Goal: Task Accomplishment & Management: Complete application form

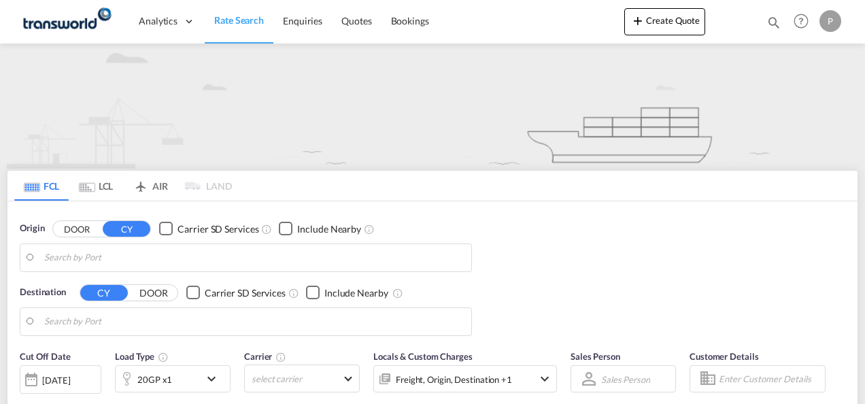
click at [657, 24] on button "Create Quote" at bounding box center [664, 21] width 81 height 27
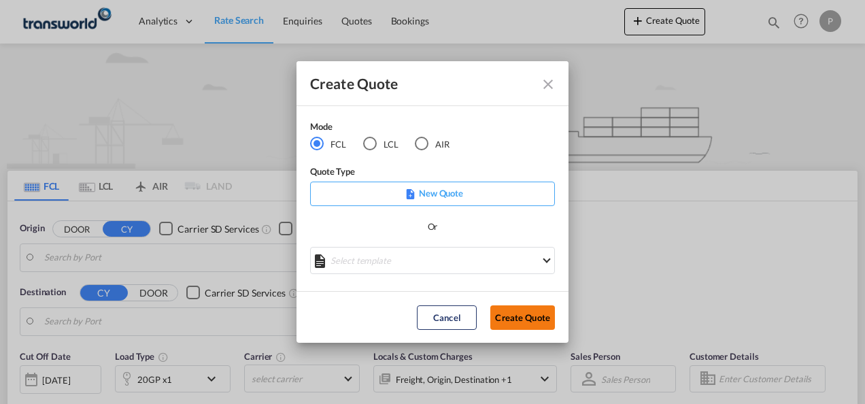
click at [536, 316] on button "Create Quote" at bounding box center [522, 317] width 65 height 24
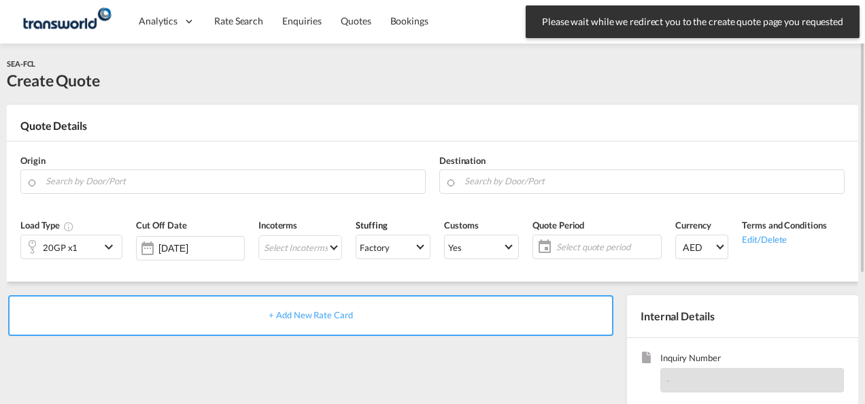
scroll to position [136, 0]
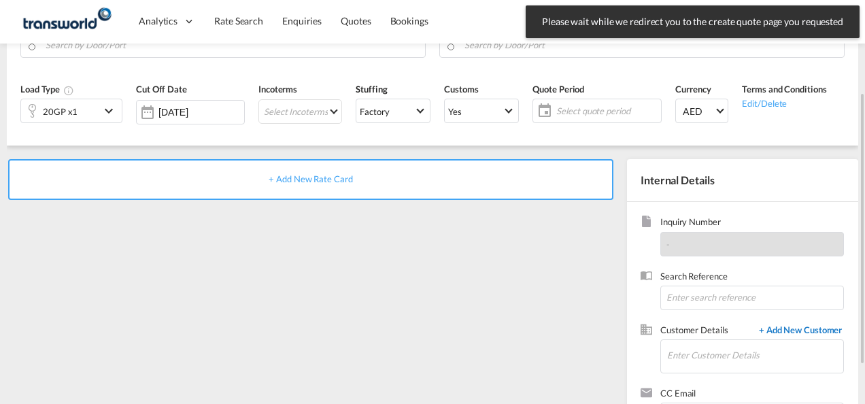
click at [805, 331] on span "+ Add New Customer" at bounding box center [798, 332] width 92 height 16
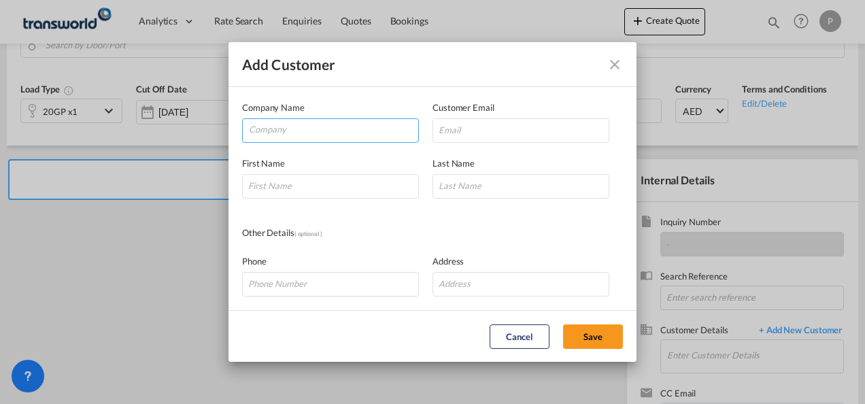
click at [280, 134] on input "Company" at bounding box center [333, 129] width 169 height 20
type input "metal tra"
drag, startPoint x: 336, startPoint y: 133, endPoint x: 131, endPoint y: 121, distance: 205.8
click at [131, 121] on div "Add Customer Company Name metal tra Customer Email First Name Last Name Other D…" at bounding box center [432, 202] width 865 height 404
type input "METAL"
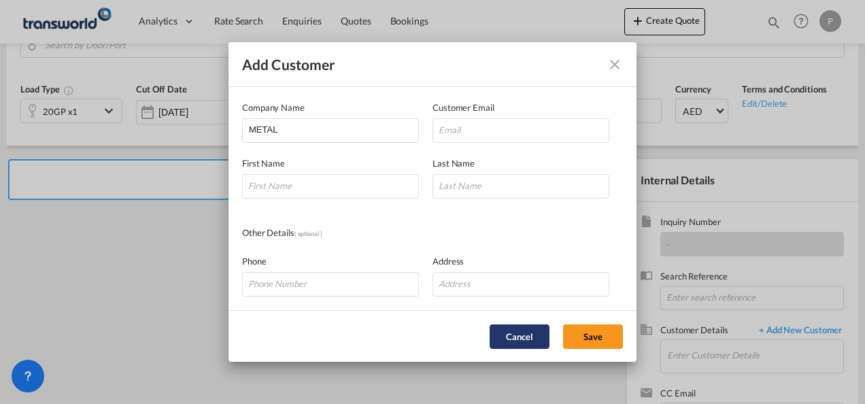
click at [526, 333] on button "Cancel" at bounding box center [520, 336] width 60 height 24
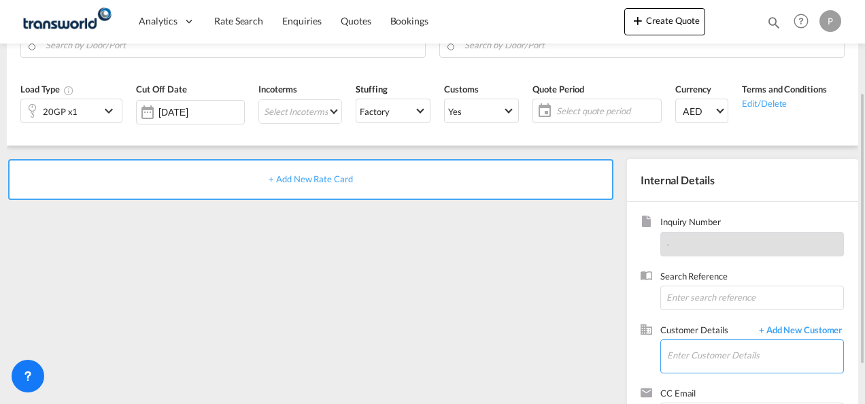
click at [686, 359] on input "Enter Customer Details" at bounding box center [755, 355] width 176 height 31
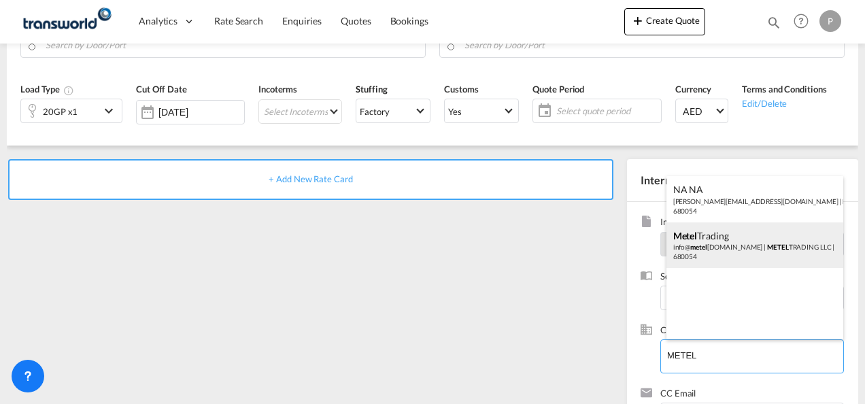
click at [724, 241] on div "Metel Trading info@ metel [DOMAIN_NAME] | METEL TRADING LLC | 680054" at bounding box center [756, 245] width 178 height 46
type input "METEL TRADING LLC, Metel Trading, [EMAIL_ADDRESS][DOMAIN_NAME]"
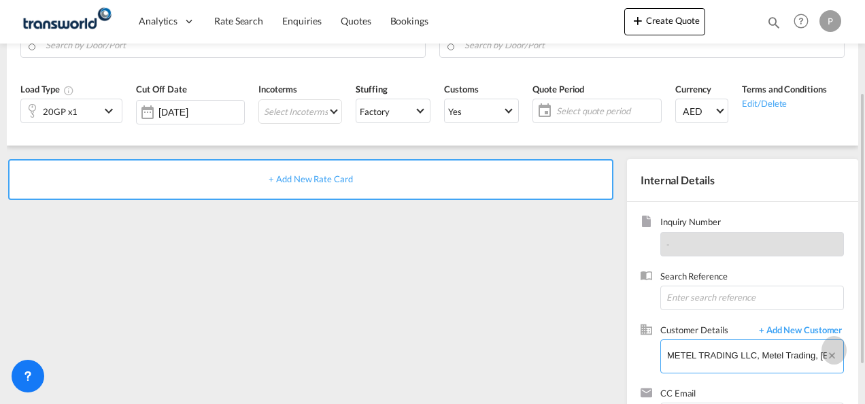
click at [830, 355] on button "Clear Input" at bounding box center [834, 350] width 17 height 20
click at [796, 331] on span "+ Add New Customer" at bounding box center [798, 332] width 92 height 16
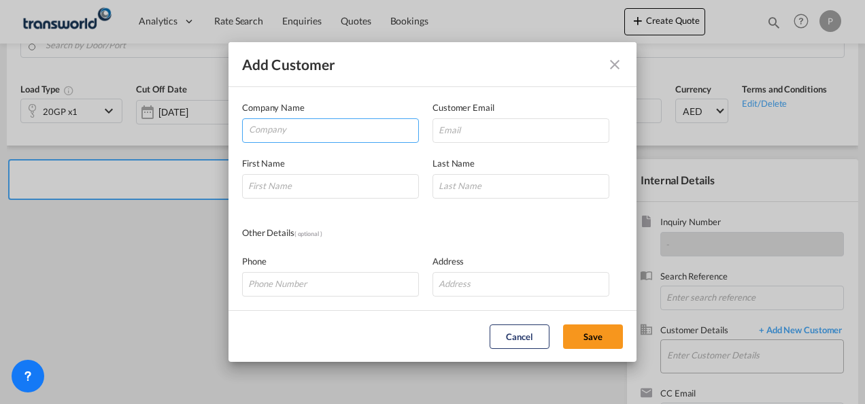
click at [292, 131] on input "Company" at bounding box center [333, 129] width 169 height 20
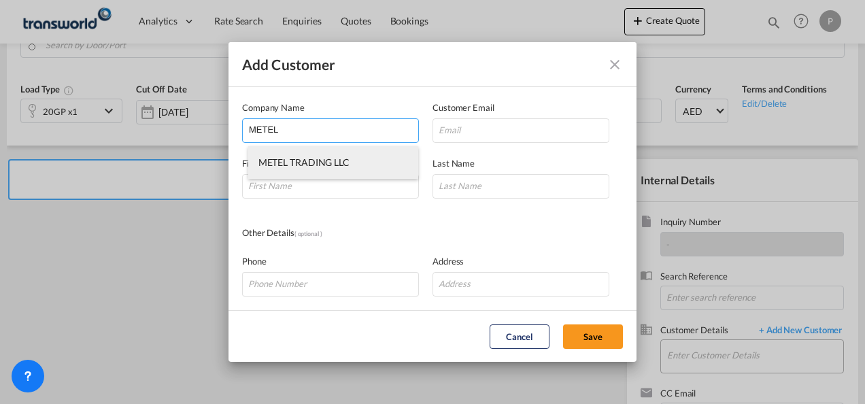
click at [322, 160] on span "METEL TRADING LLC" at bounding box center [303, 162] width 91 height 12
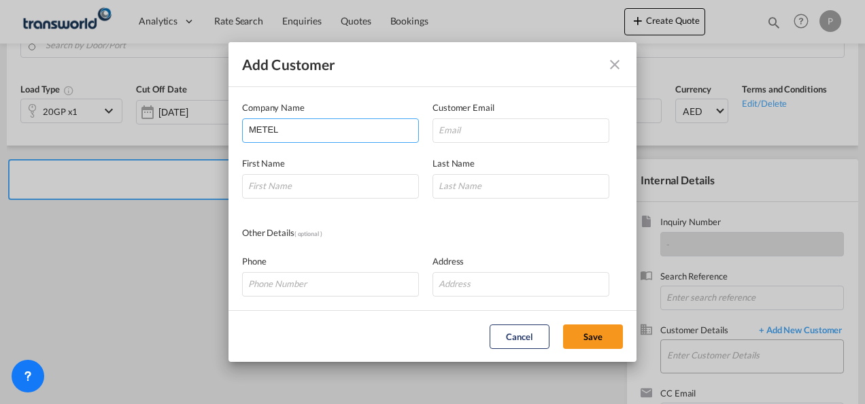
type input "METEL TRADING LLC"
click at [618, 67] on md-icon "icon-close" at bounding box center [615, 64] width 16 height 16
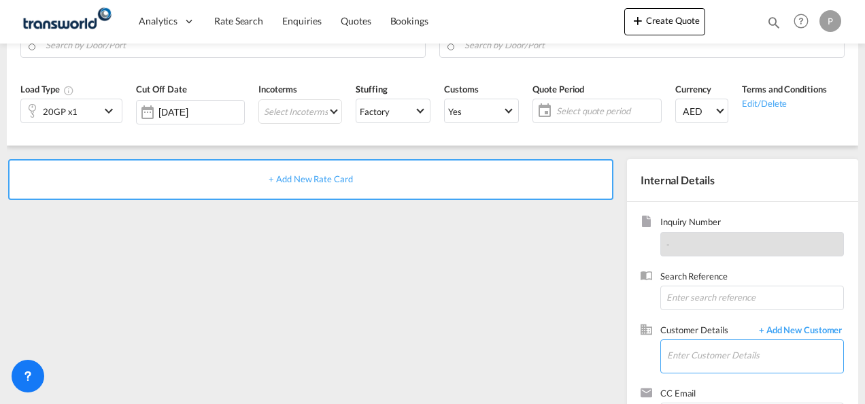
click at [705, 352] on input "Enter Customer Details" at bounding box center [755, 355] width 176 height 31
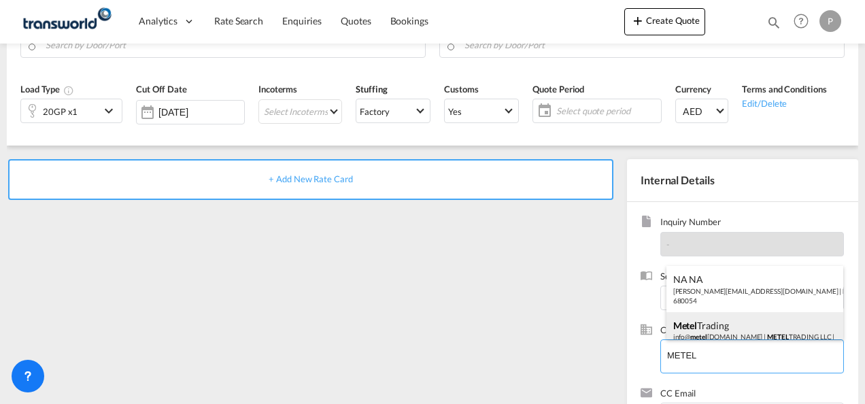
scroll to position [18, 0]
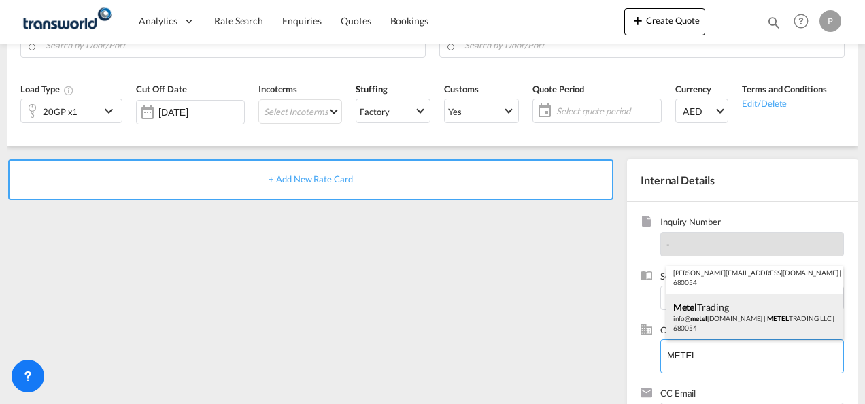
click at [755, 318] on div "Metel Trading info@ metel [DOMAIN_NAME] | METEL TRADING LLC | 680054" at bounding box center [756, 317] width 178 height 46
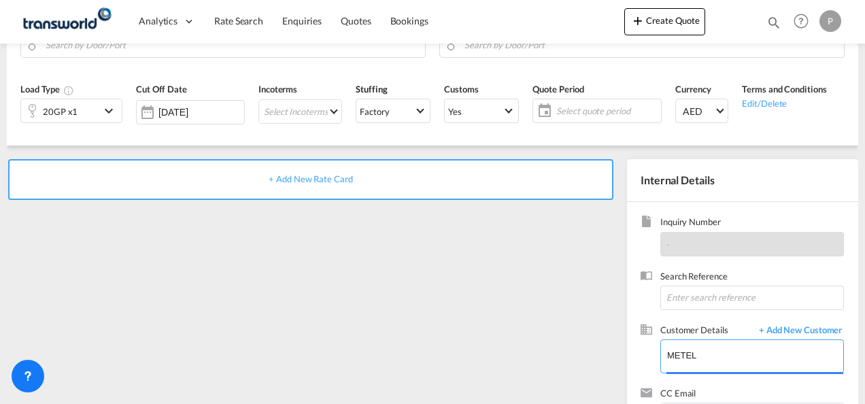
type input "METEL TRADING LLC, Metel Trading, [EMAIL_ADDRESS][DOMAIN_NAME]"
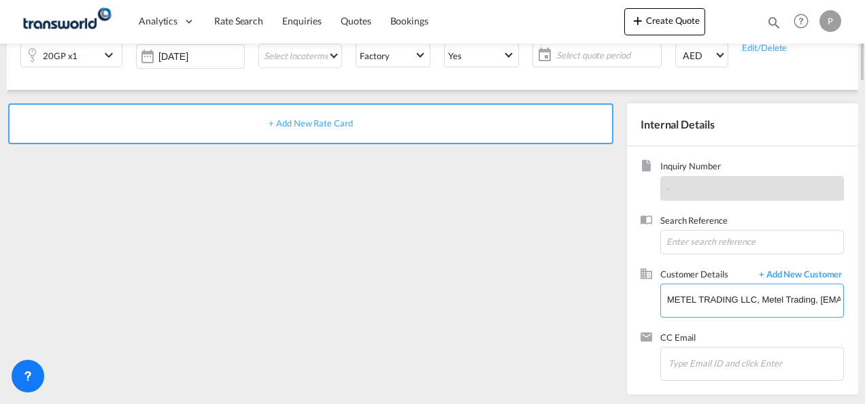
scroll to position [0, 0]
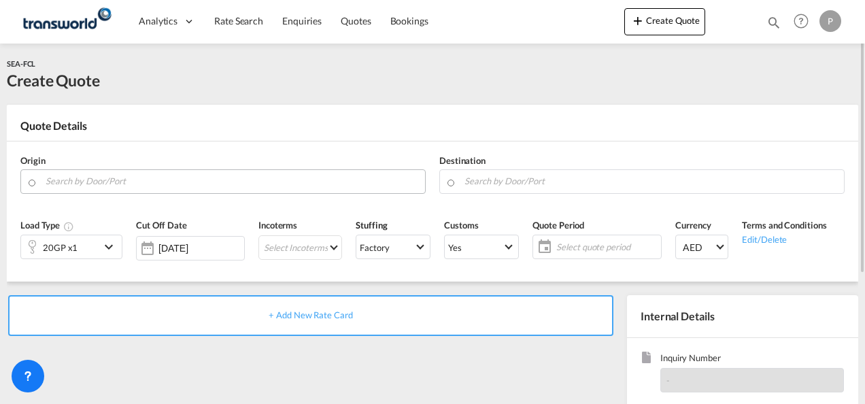
drag, startPoint x: 239, startPoint y: 182, endPoint x: 256, endPoint y: 180, distance: 17.8
click at [239, 182] on input "Search by Door/Port" at bounding box center [232, 181] width 373 height 24
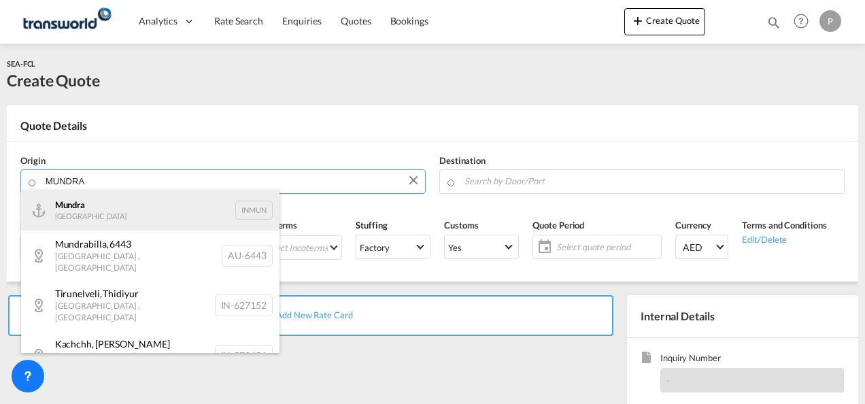
click at [114, 201] on div "Mundra India INMUN" at bounding box center [150, 210] width 258 height 41
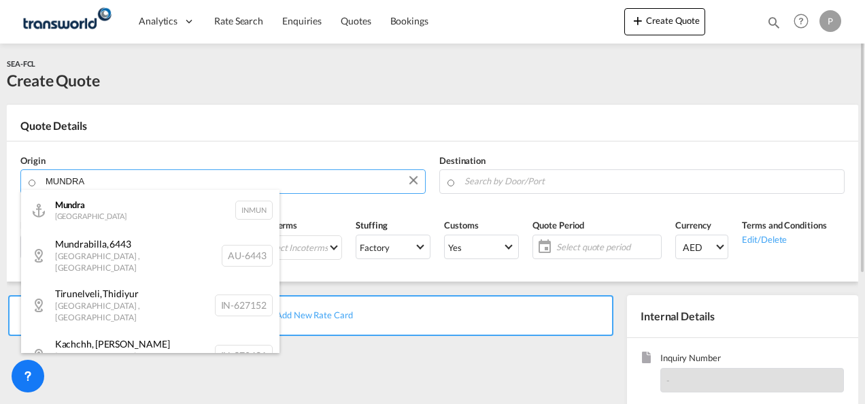
type input "Mundra, INMUN"
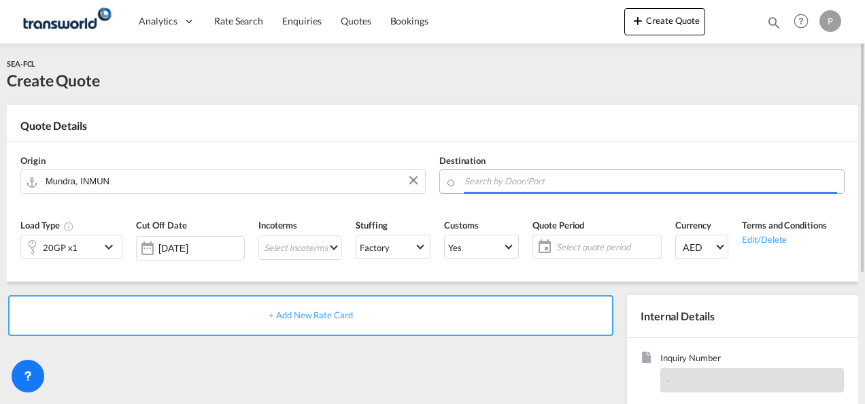
click at [513, 180] on input "Search by Door/Port" at bounding box center [651, 181] width 373 height 24
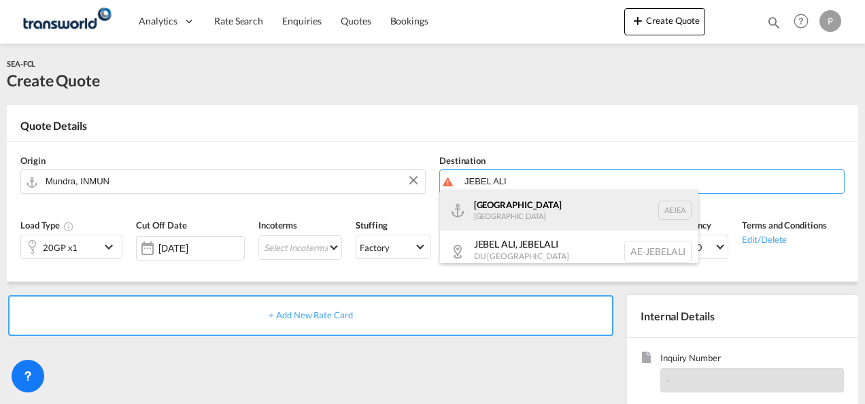
click at [504, 214] on div "[GEOGRAPHIC_DATA] [GEOGRAPHIC_DATA]" at bounding box center [569, 210] width 258 height 41
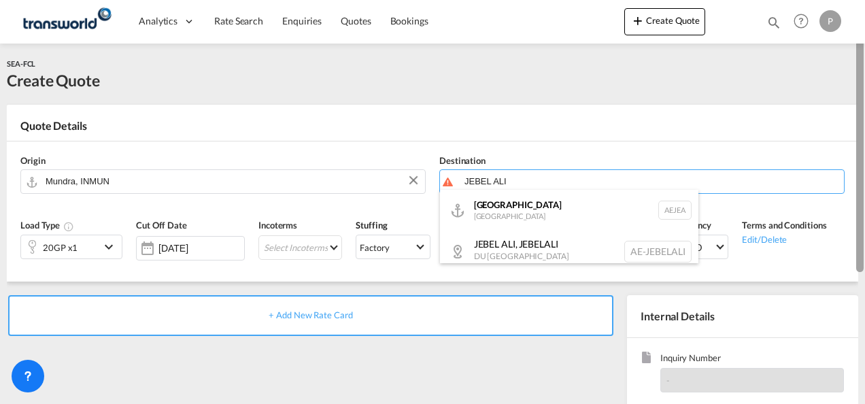
type input "[GEOGRAPHIC_DATA], [GEOGRAPHIC_DATA]"
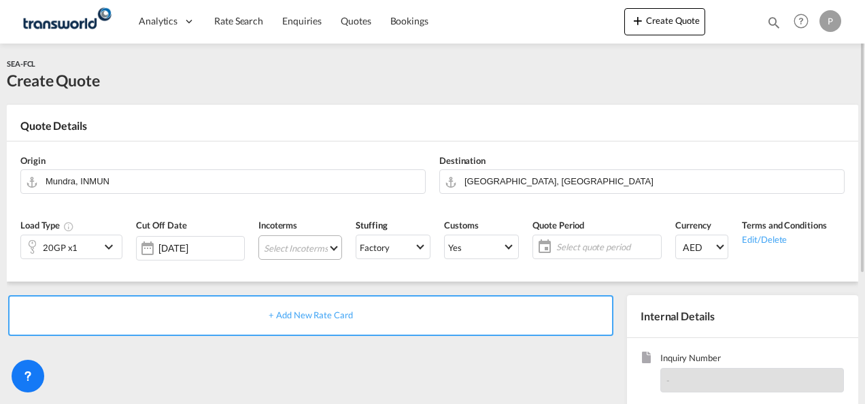
click at [295, 248] on md-select "Select Incoterms FCA - import Free Carrier FCA - export Free Carrier DAP - impo…" at bounding box center [300, 247] width 84 height 24
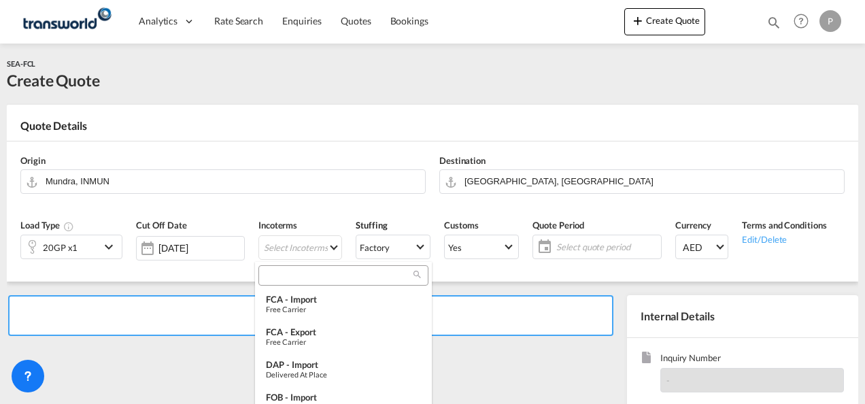
click at [301, 275] on input "search" at bounding box center [338, 275] width 151 height 12
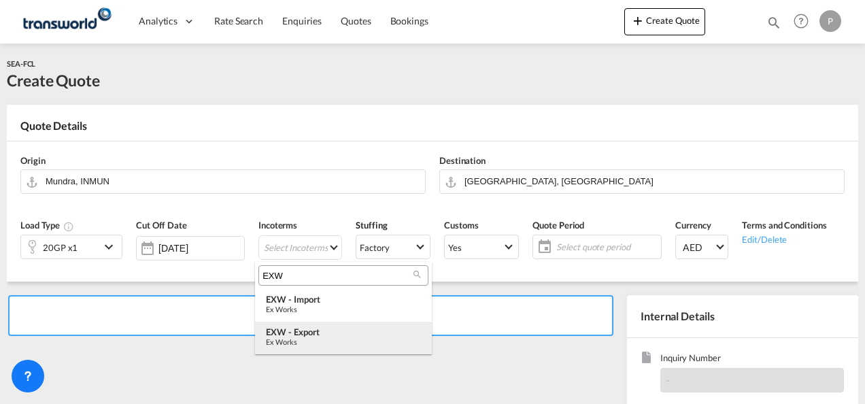
type input "EXW"
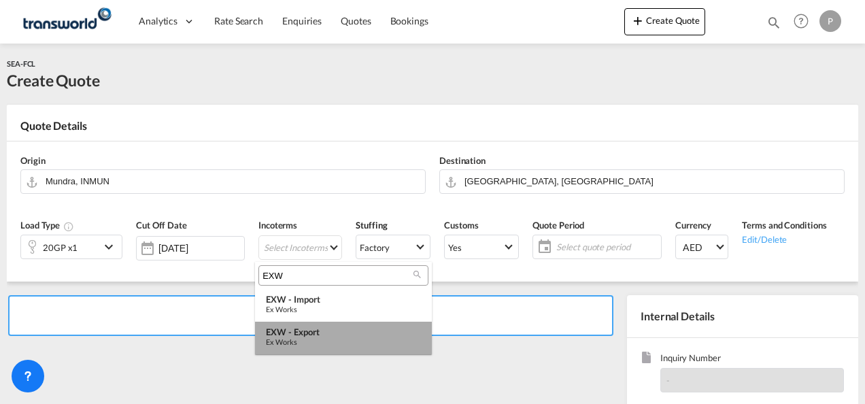
click at [309, 327] on div "EXW - export" at bounding box center [343, 331] width 155 height 11
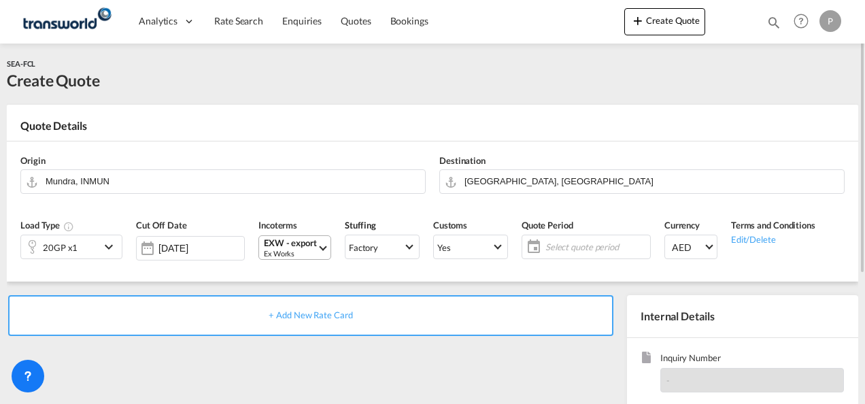
click at [313, 247] on md-select-value "EXW - export Ex Works" at bounding box center [297, 247] width 68 height 23
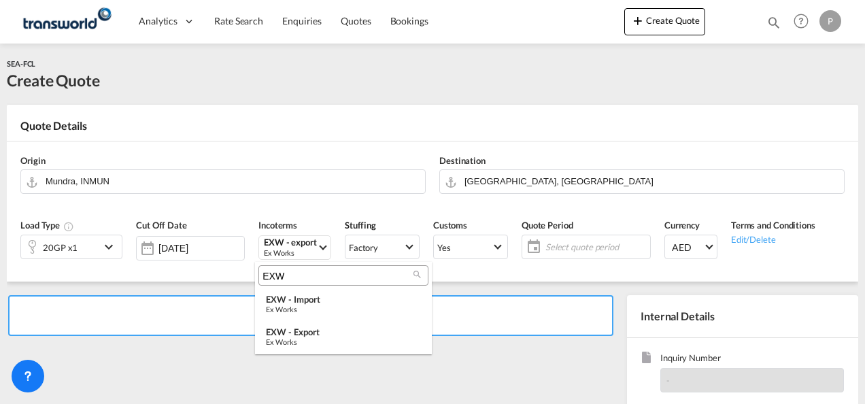
click at [295, 277] on input "EXW" at bounding box center [338, 276] width 151 height 12
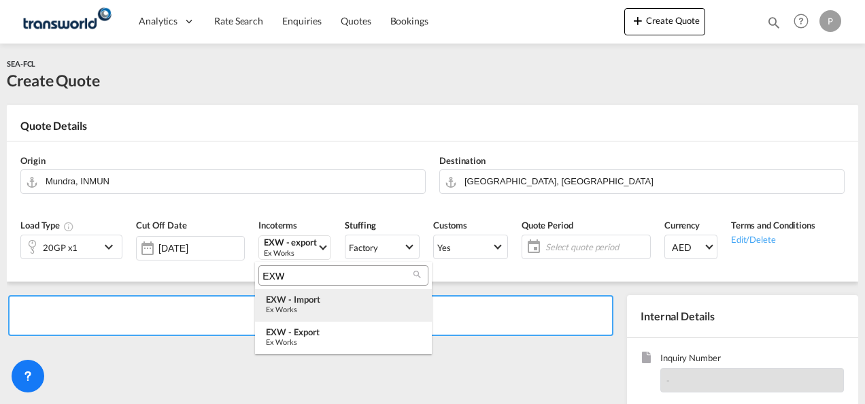
click at [318, 305] on div "Ex Works" at bounding box center [343, 309] width 155 height 9
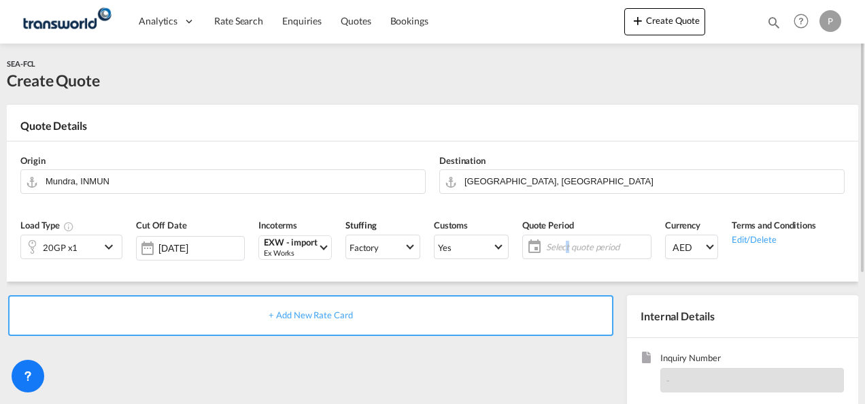
click at [562, 249] on span "Select quote period" at bounding box center [596, 247] width 101 height 12
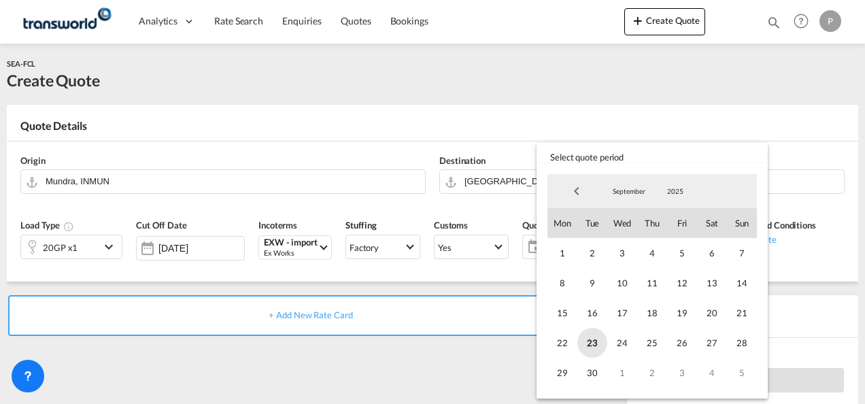
click at [589, 339] on span "23" at bounding box center [592, 343] width 30 height 30
click at [589, 366] on span "30" at bounding box center [592, 373] width 30 height 30
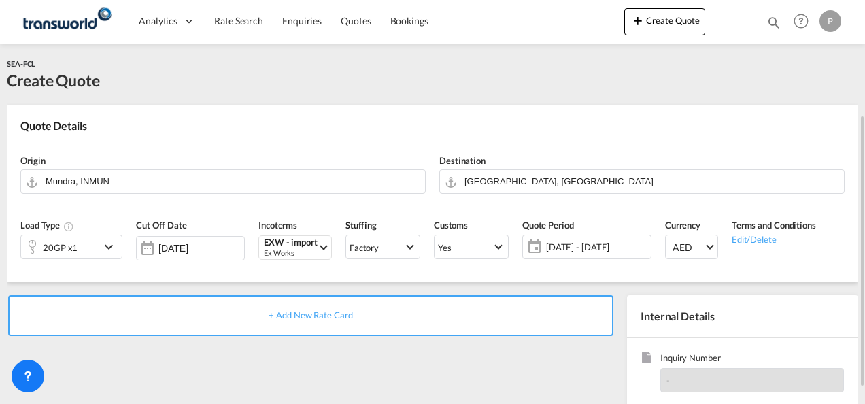
scroll to position [192, 0]
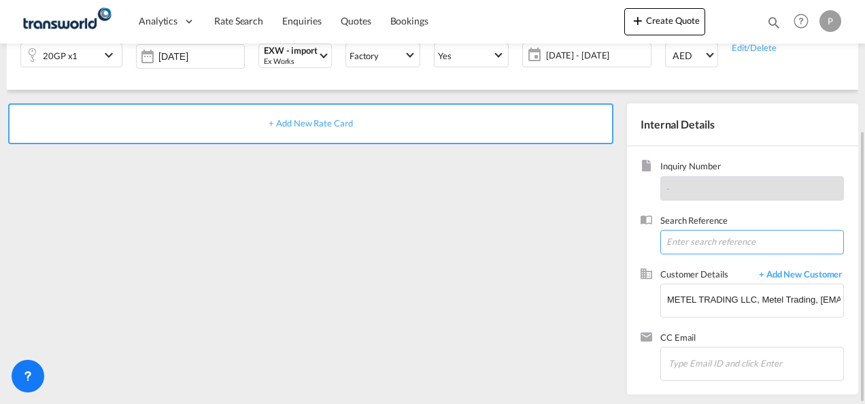
click at [687, 240] on input at bounding box center [752, 242] width 184 height 24
paste input "SWAJEA25050075"
type input "SWAJEA25050075"
click at [297, 123] on span "+ Add New Rate Card" at bounding box center [311, 123] width 84 height 11
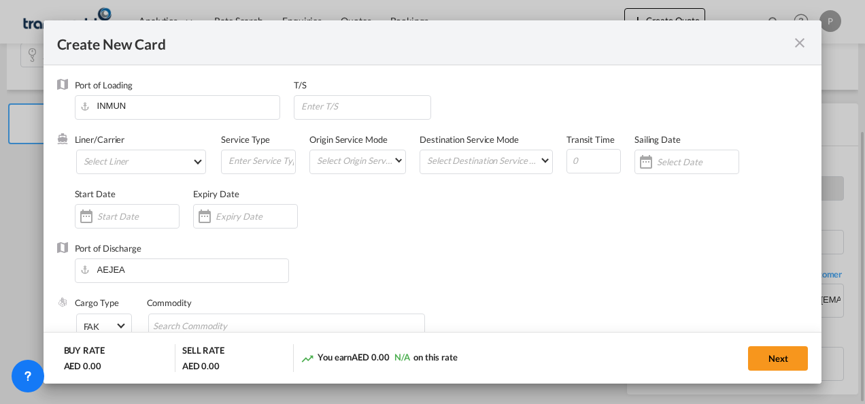
type input "Basic Ocean Freight"
select select "per equipment"
click at [114, 158] on md-select "Select Liner 2HM LOGISTICS D.O.O. / TDWC-CAPODISTRI 2HM LOGISTICS D.O.O. / TDWC…" at bounding box center [141, 162] width 131 height 24
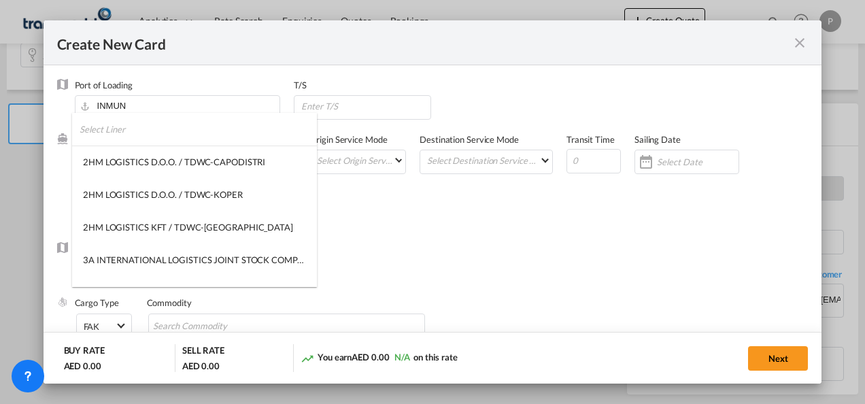
click at [131, 135] on input "search" at bounding box center [198, 129] width 237 height 33
type input "E"
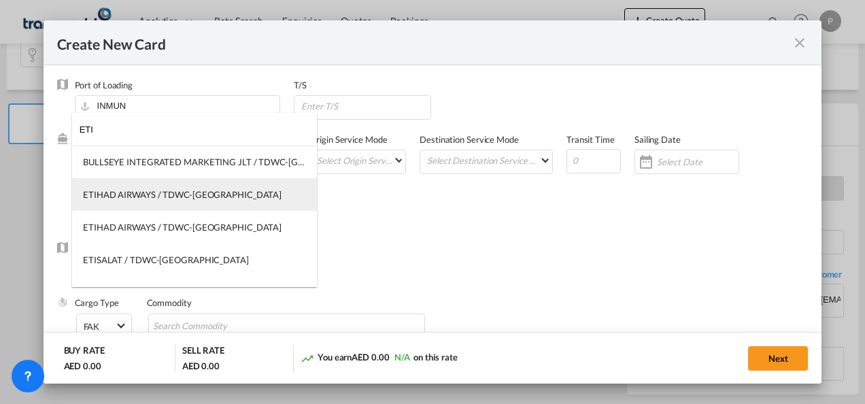
type input "ETI"
click at [166, 199] on div "ETIHAD AIRWAYS / TDWC-[GEOGRAPHIC_DATA]" at bounding box center [182, 194] width 199 height 12
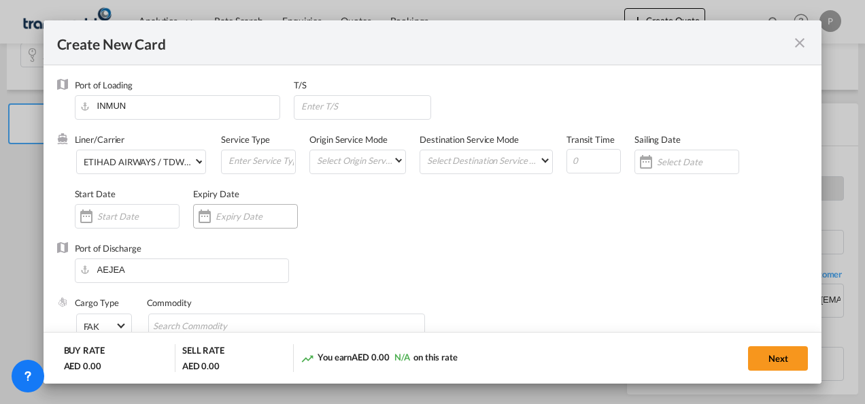
click at [241, 216] on input "Create New CardPort ..." at bounding box center [257, 216] width 82 height 11
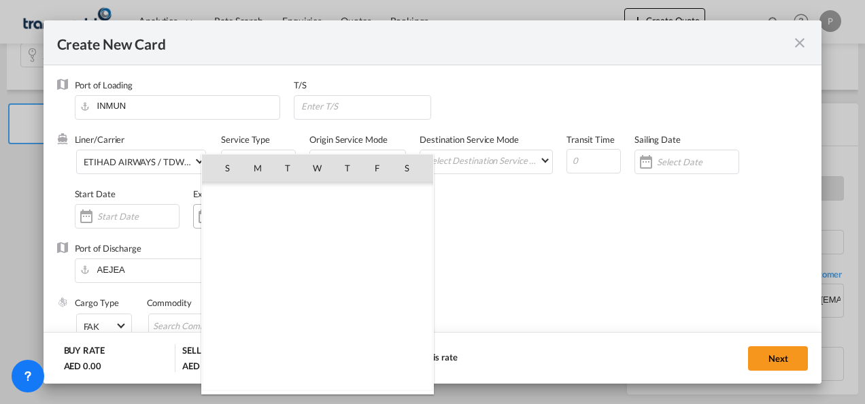
scroll to position [315067, 0]
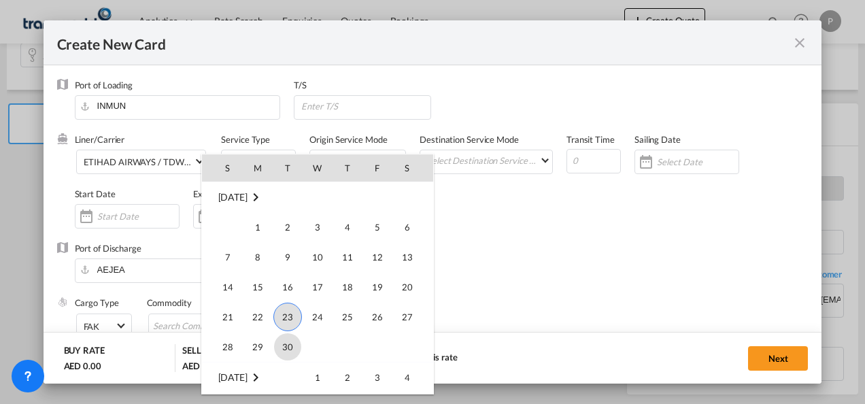
click at [286, 346] on span "30" at bounding box center [287, 346] width 27 height 27
type input "[DATE]"
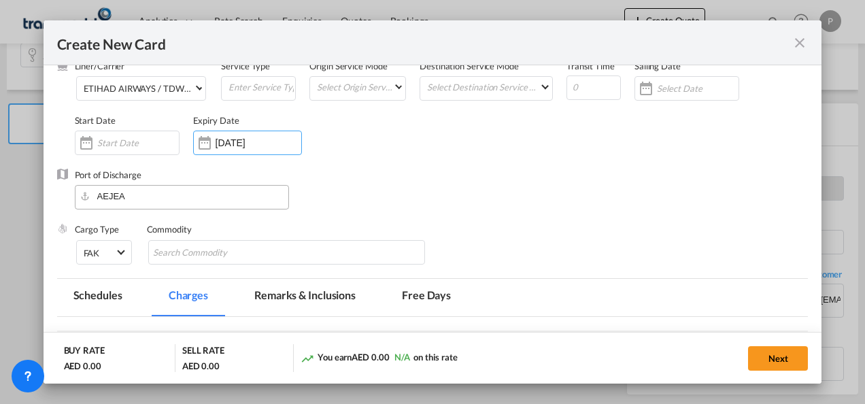
scroll to position [136, 0]
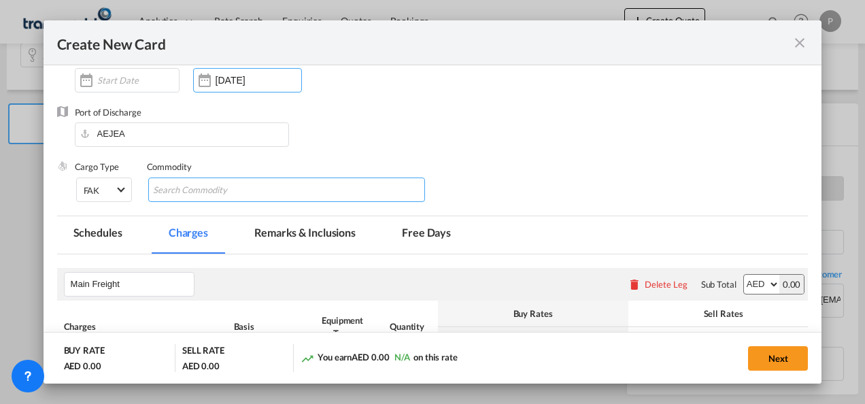
click at [188, 195] on input "Search Commodity" at bounding box center [215, 191] width 124 height 22
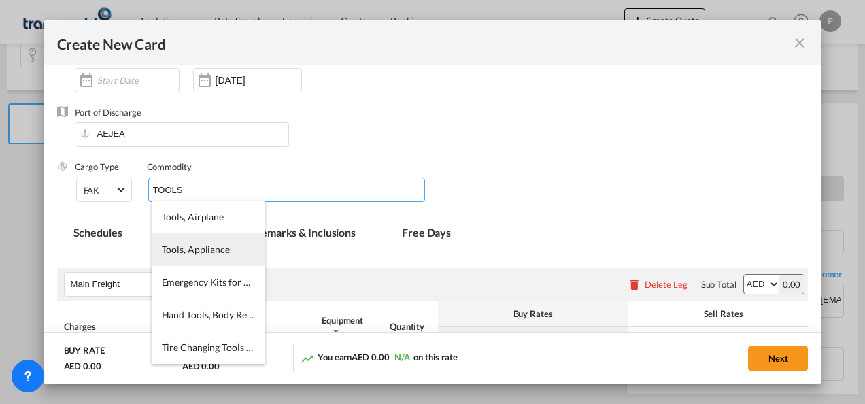
type input "TOOLS"
click at [208, 251] on span "Tools, Appliance" at bounding box center [196, 249] width 68 height 12
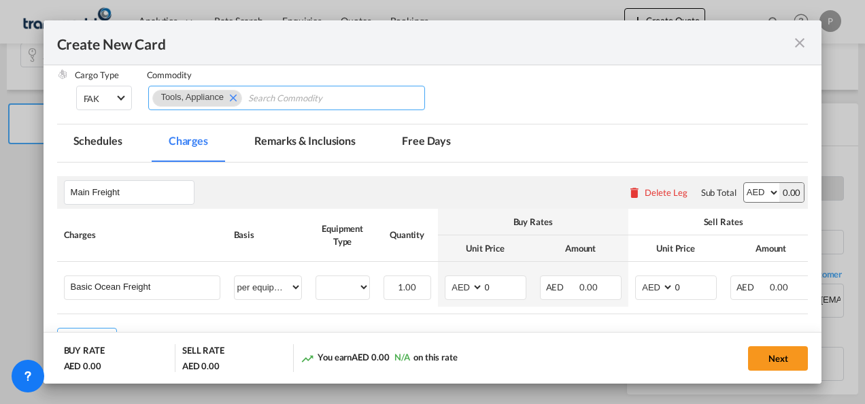
scroll to position [272, 0]
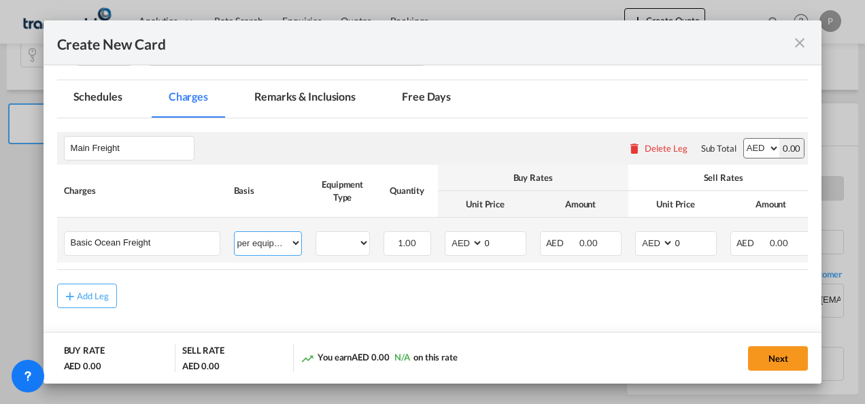
click at [294, 239] on select "per equipment per container per B/L per shipping bill per shipment % on freight…" at bounding box center [268, 243] width 67 height 22
select select "per shipment"
click at [235, 232] on select "per equipment per container per B/L per shipping bill per shipment % on freight…" at bounding box center [268, 243] width 67 height 22
click at [494, 238] on input "0" at bounding box center [505, 242] width 42 height 20
click at [683, 242] on input "0" at bounding box center [695, 242] width 42 height 20
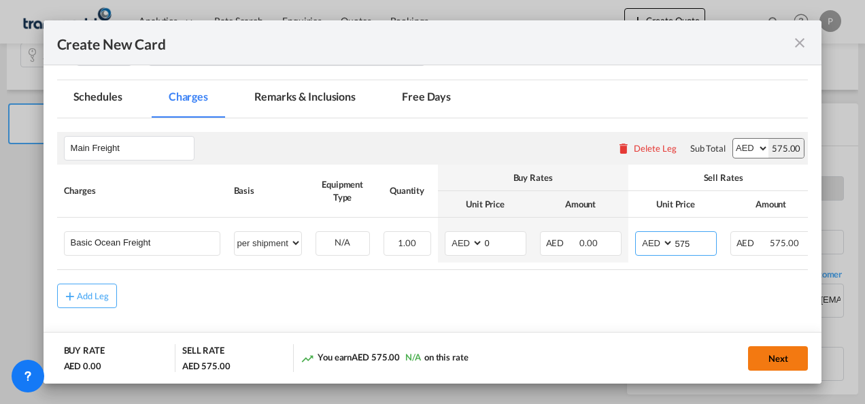
type input "575"
drag, startPoint x: 776, startPoint y: 358, endPoint x: 707, endPoint y: 358, distance: 68.7
click at [776, 358] on button "Next" at bounding box center [778, 358] width 60 height 24
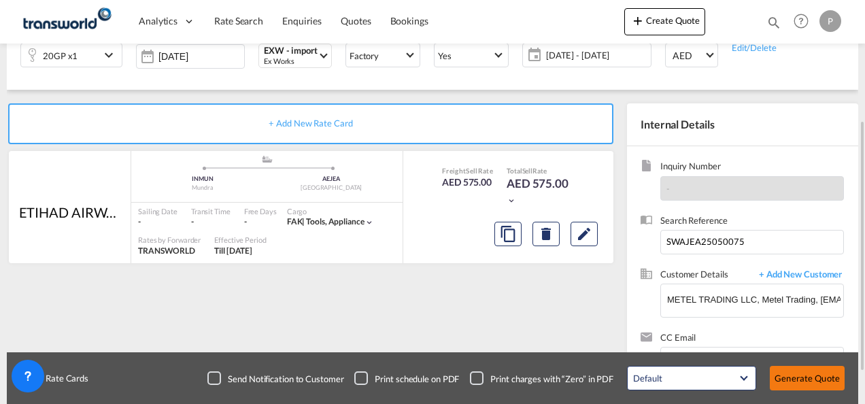
click at [810, 378] on button "Generate Quote" at bounding box center [807, 378] width 75 height 24
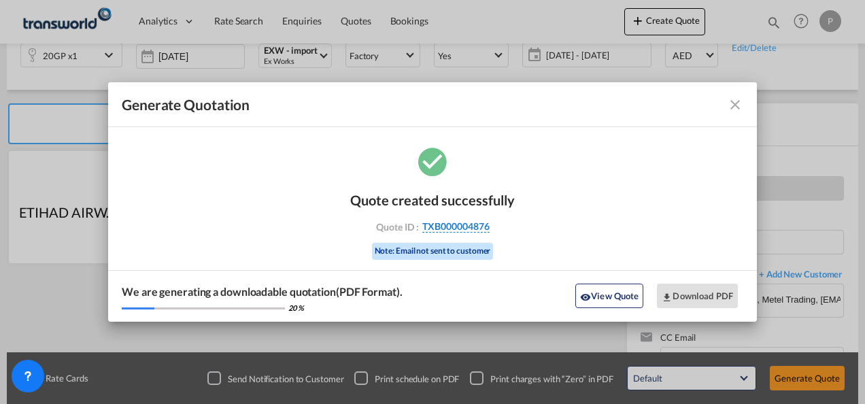
click at [457, 231] on span "TXB000004876" at bounding box center [455, 226] width 67 height 12
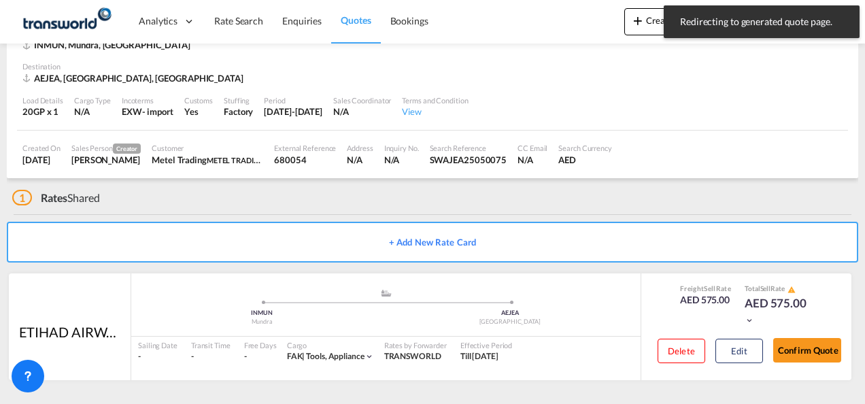
scroll to position [84, 0]
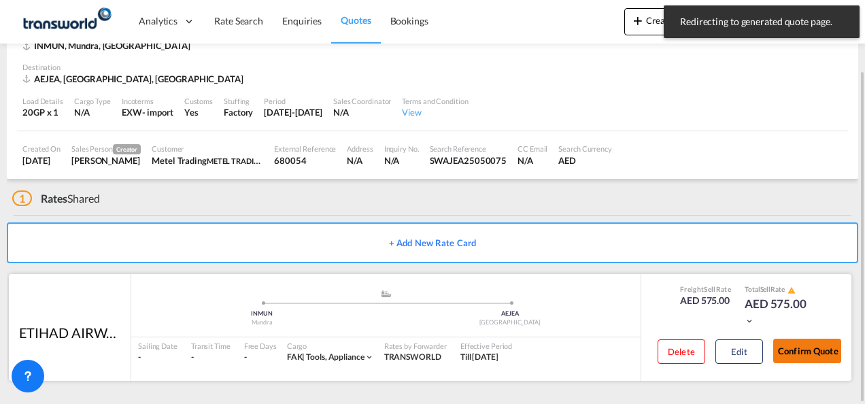
click at [822, 346] on button "Confirm Quote" at bounding box center [807, 351] width 68 height 24
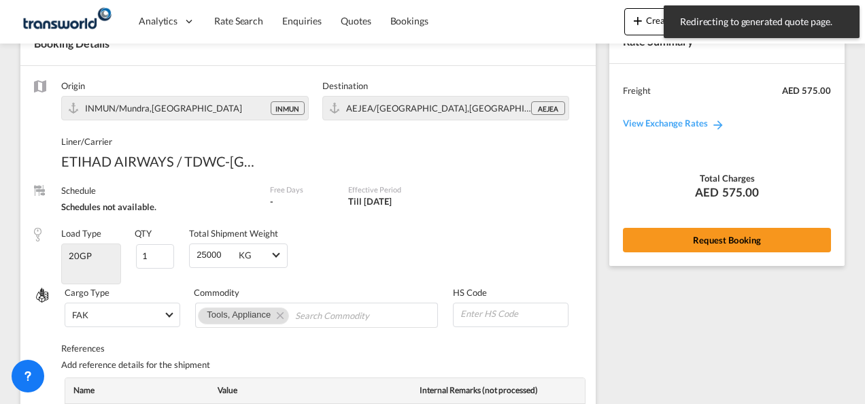
scroll to position [552, 0]
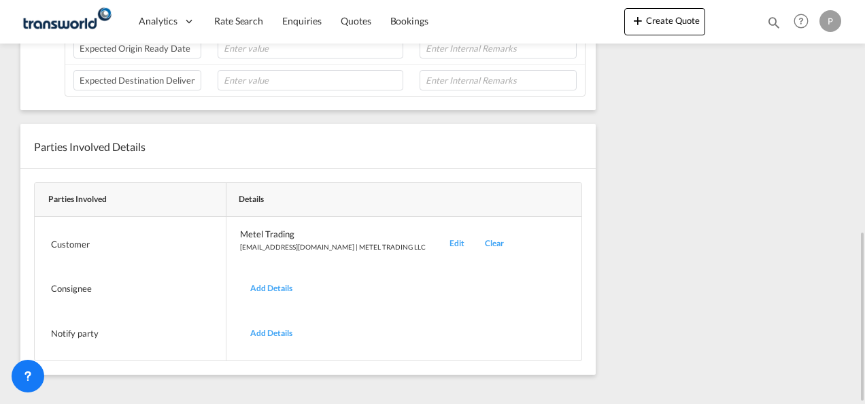
click at [439, 234] on div "Edit" at bounding box center [456, 244] width 35 height 32
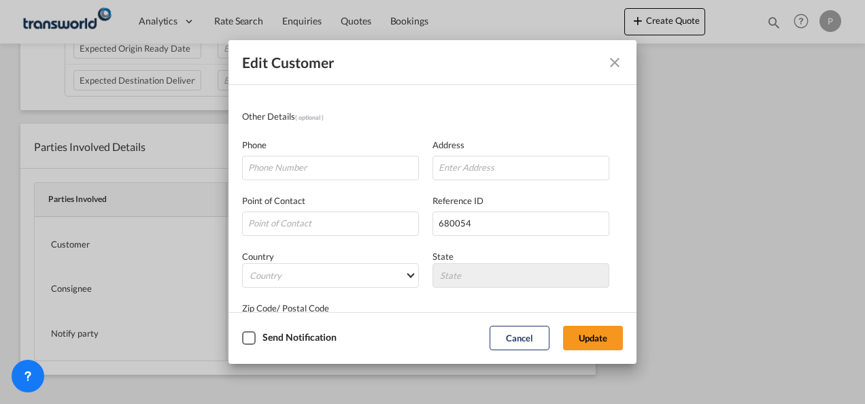
scroll to position [161, 0]
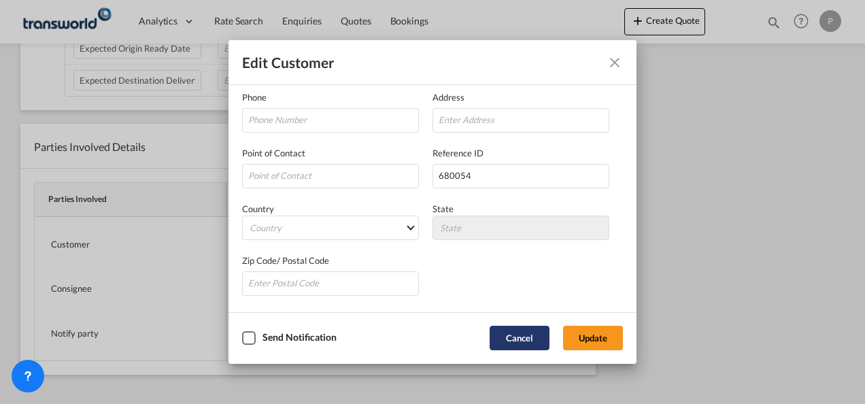
click at [523, 335] on button "Cancel" at bounding box center [520, 338] width 60 height 24
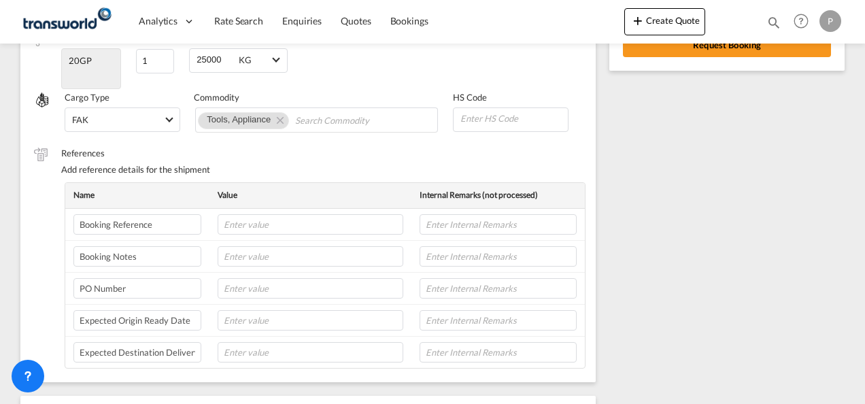
scroll to position [0, 0]
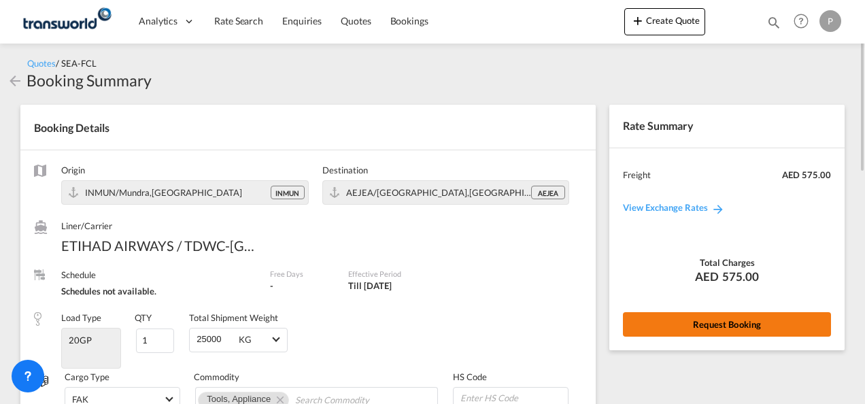
click at [716, 318] on button "Request Booking" at bounding box center [727, 324] width 208 height 24
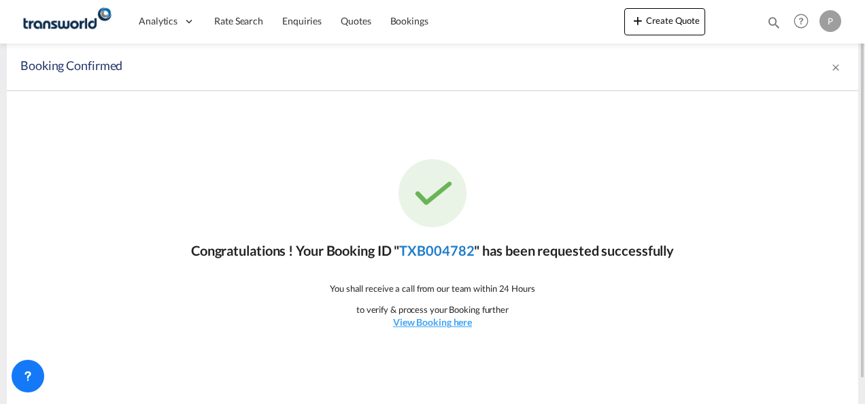
click at [435, 250] on link "TXB004782" at bounding box center [436, 250] width 75 height 16
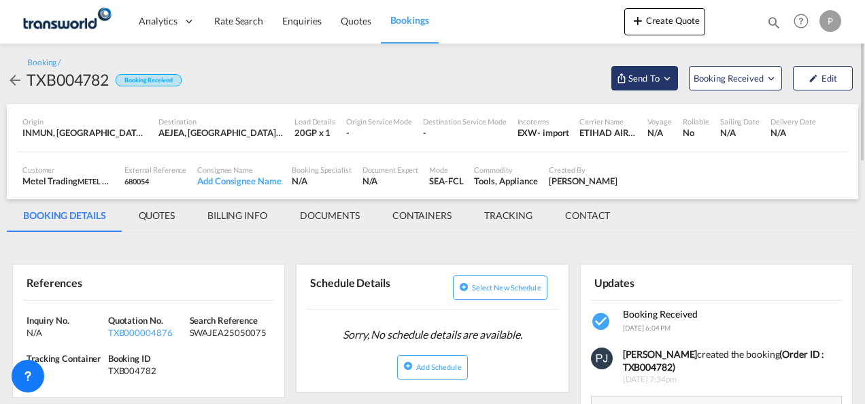
click at [667, 79] on md-icon "Open demo menu" at bounding box center [667, 78] width 12 height 12
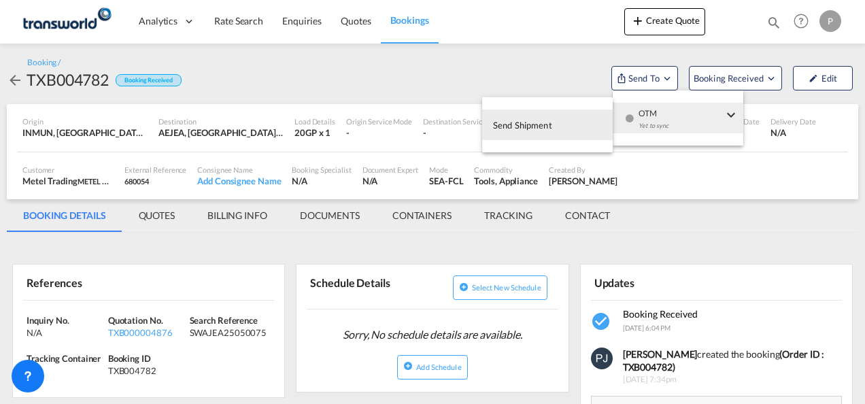
click at [534, 125] on span "Send Shipment" at bounding box center [522, 125] width 59 height 22
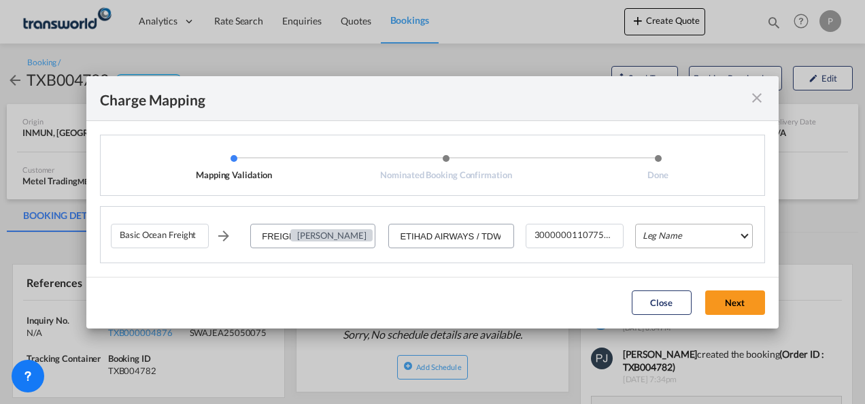
click at [686, 240] on md-select "Leg Name HANDLING ORIGIN VESSEL HANDLING DESTINATION OTHERS TL PICK UP CUSTOMS …" at bounding box center [694, 236] width 118 height 24
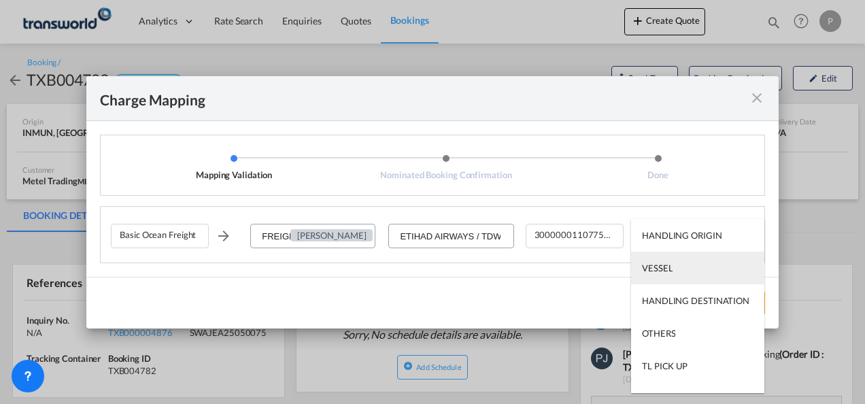
click at [672, 268] on md-option "VESSEL" at bounding box center [697, 268] width 133 height 33
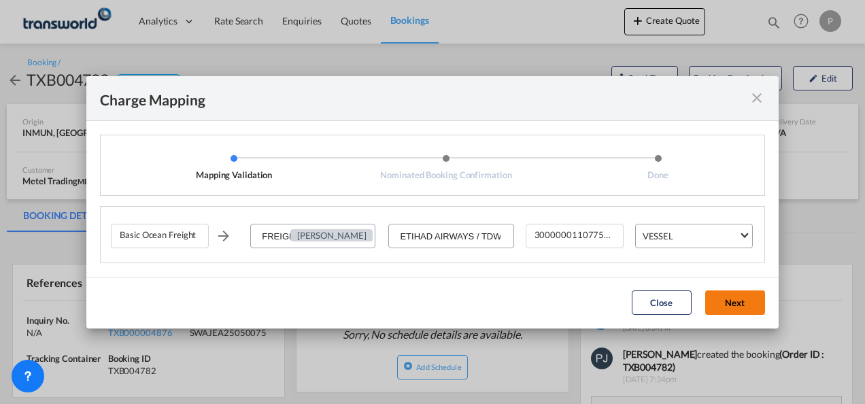
click at [731, 302] on button "Next" at bounding box center [735, 302] width 60 height 24
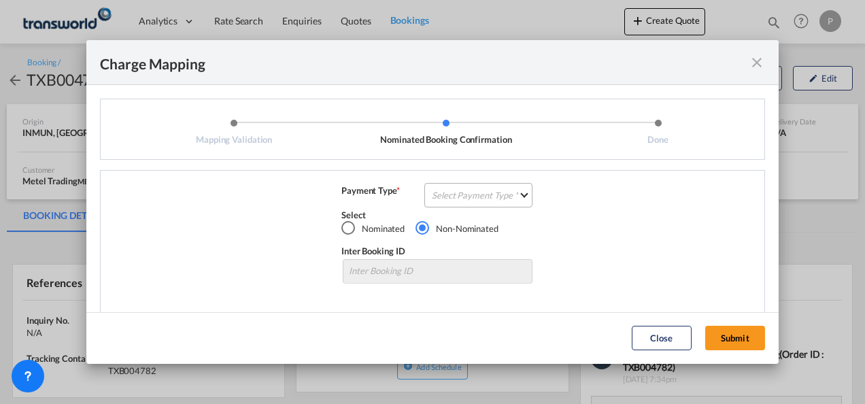
click at [469, 192] on md-select "Select Payment Type COLLECT PREPAID" at bounding box center [478, 195] width 108 height 24
click at [469, 194] on md-option "COLLECT" at bounding box center [477, 195] width 120 height 33
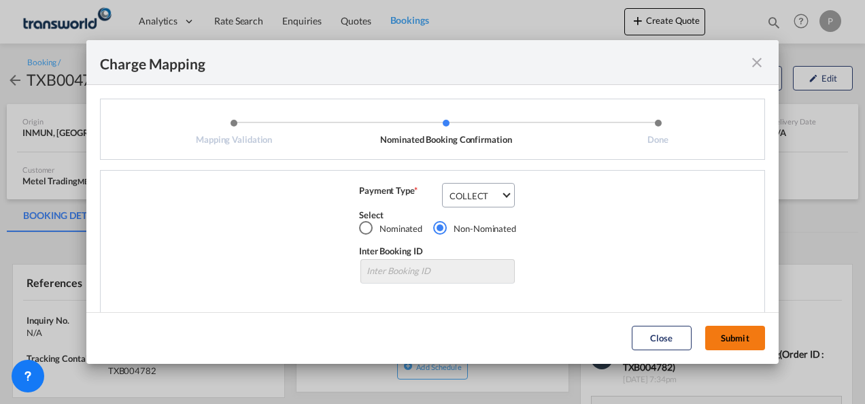
click at [753, 340] on button "Submit" at bounding box center [735, 338] width 60 height 24
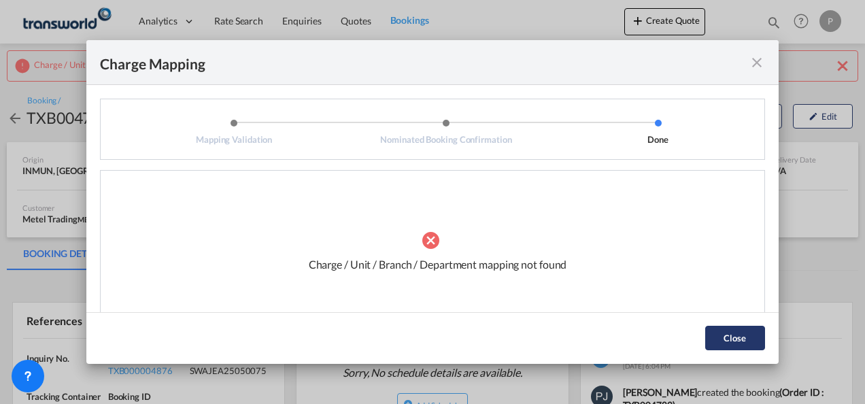
click at [730, 338] on button "Close" at bounding box center [735, 338] width 60 height 24
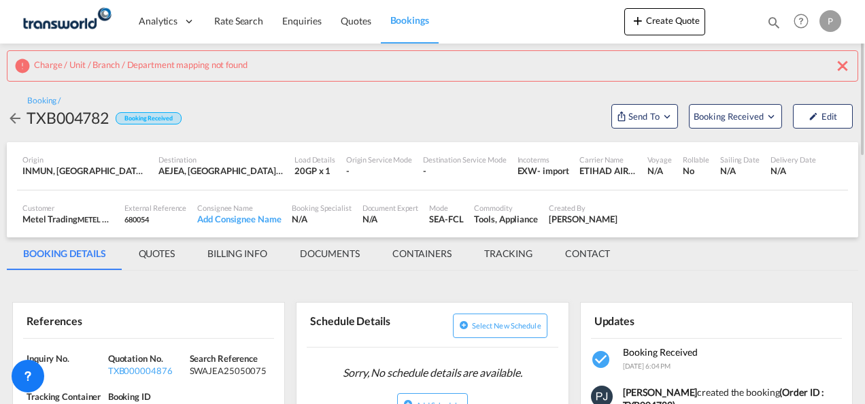
click at [849, 65] on md-icon "icon-close" at bounding box center [843, 66] width 16 height 16
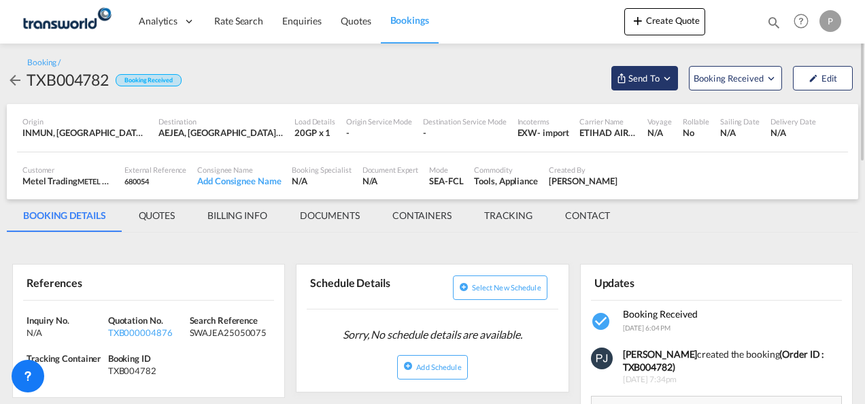
click at [671, 80] on md-icon "Open demo menu" at bounding box center [667, 78] width 12 height 12
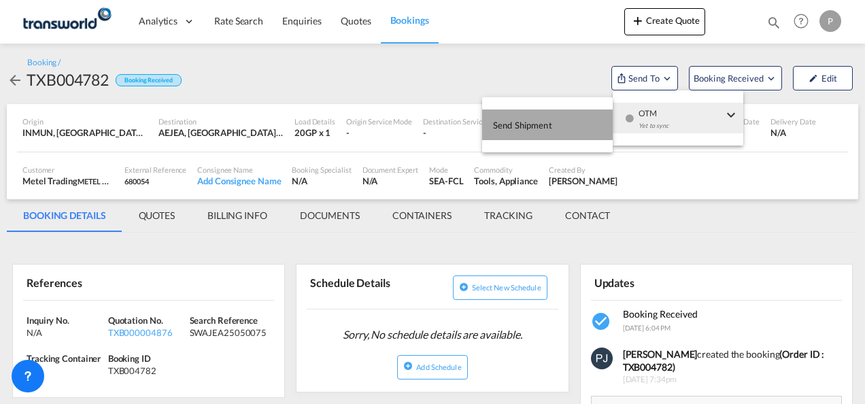
click at [528, 125] on span "Send Shipment" at bounding box center [522, 125] width 59 height 22
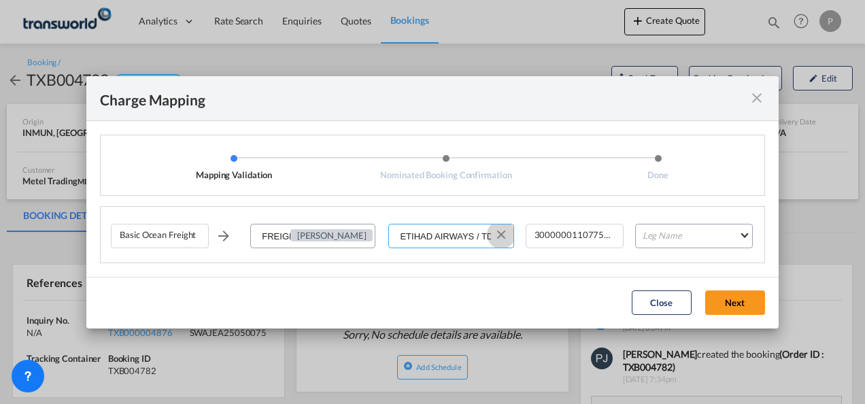
click at [501, 237] on button "Clear Input" at bounding box center [501, 234] width 20 height 20
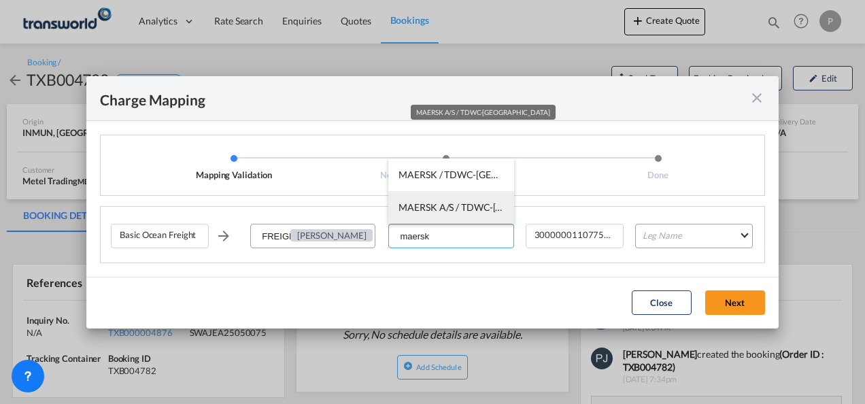
click at [446, 207] on span "MAERSK A/S / TDWC-[GEOGRAPHIC_DATA]" at bounding box center [494, 207] width 190 height 12
type input "MAERSK A/S / TDWC-[GEOGRAPHIC_DATA]"
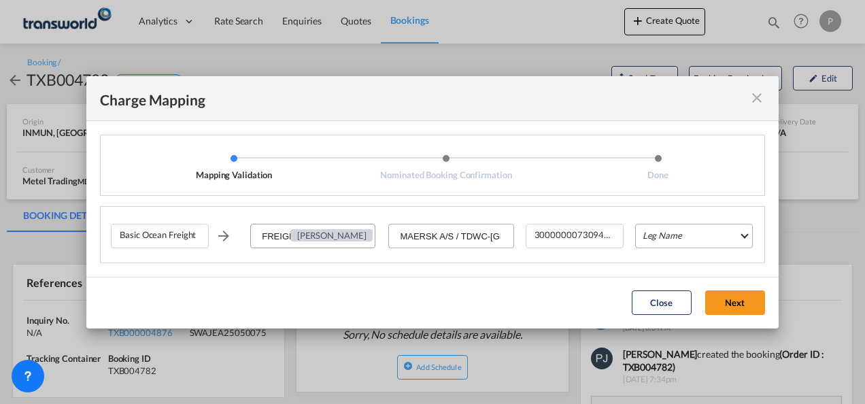
click at [672, 231] on md-select "Leg Name HANDLING ORIGIN VESSEL HANDLING DESTINATION OTHERS TL PICK UP CUSTOMS …" at bounding box center [694, 236] width 118 height 24
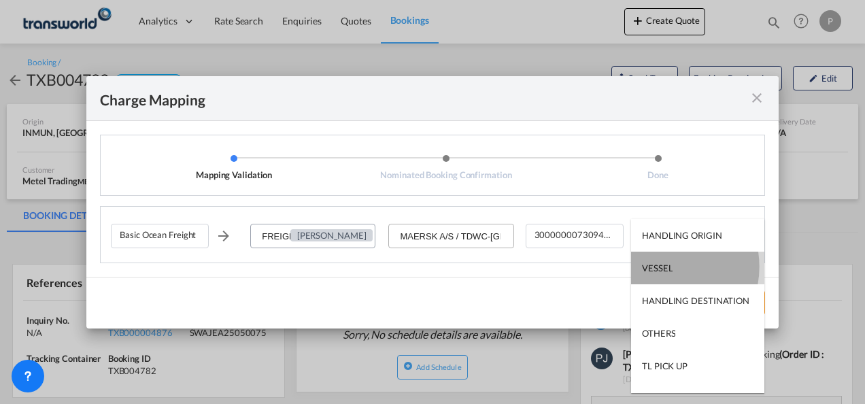
click at [660, 267] on div "VESSEL" at bounding box center [657, 268] width 31 height 12
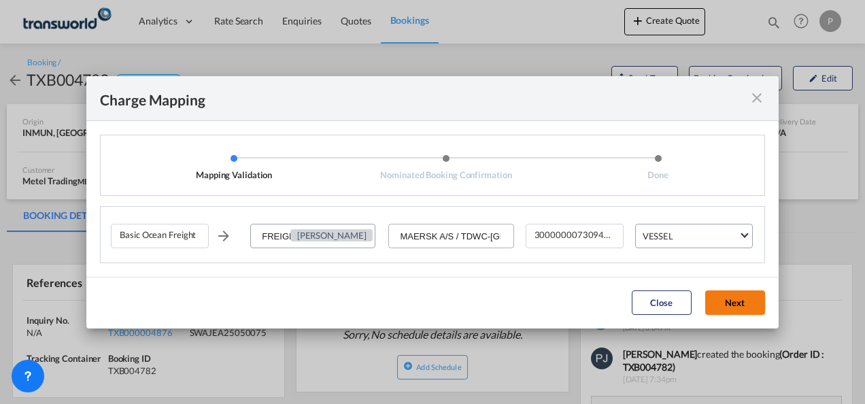
click at [733, 303] on button "Next" at bounding box center [735, 302] width 60 height 24
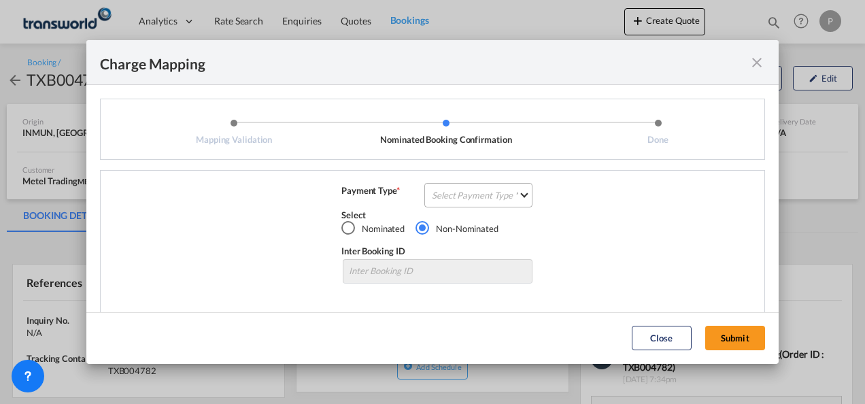
click at [471, 197] on md-select "Select Payment Type COLLECT PREPAID" at bounding box center [478, 195] width 108 height 24
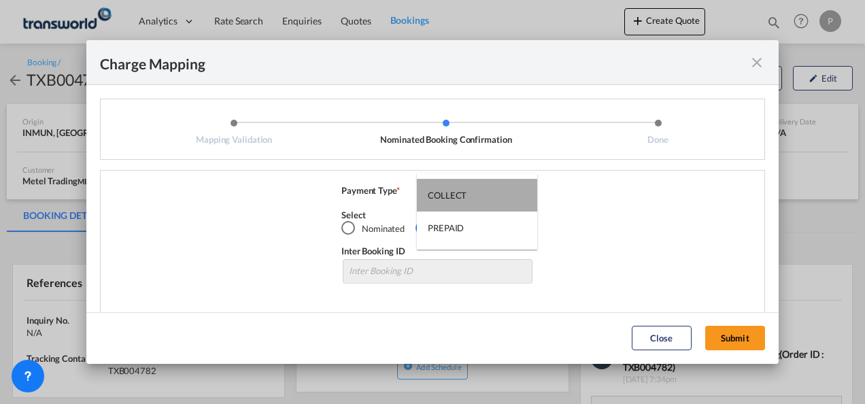
click at [465, 199] on div "COLLECT" at bounding box center [447, 195] width 39 height 12
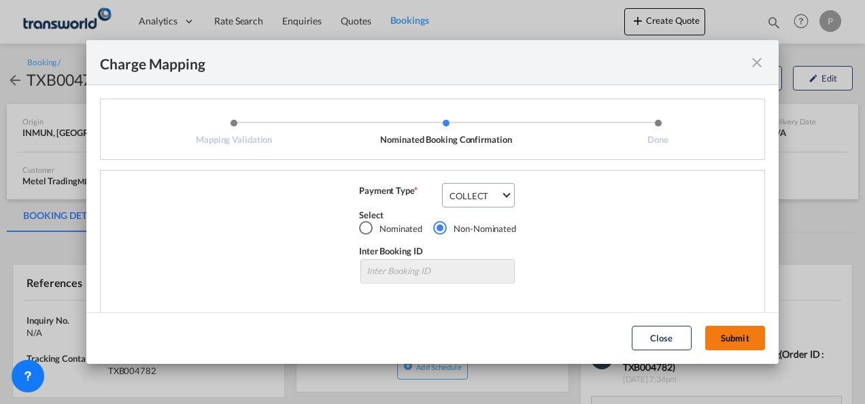
click at [728, 339] on button "Submit" at bounding box center [735, 338] width 60 height 24
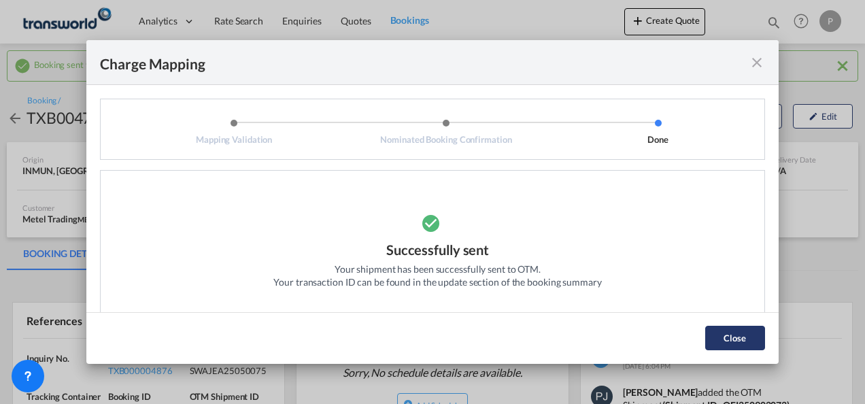
click at [741, 340] on button "Close" at bounding box center [735, 338] width 60 height 24
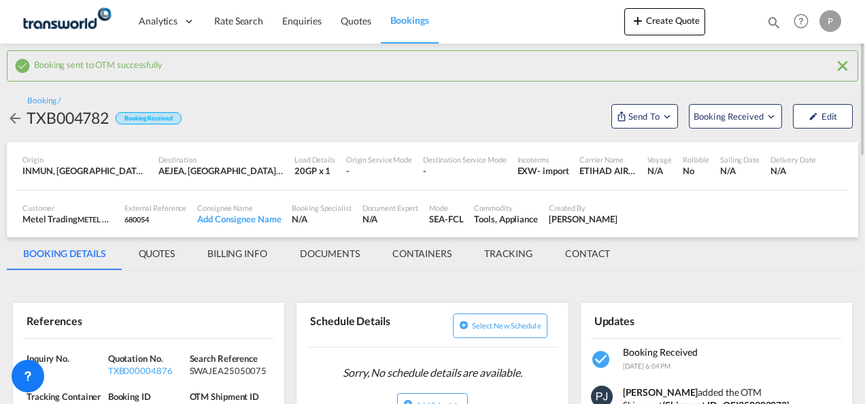
scroll to position [204, 0]
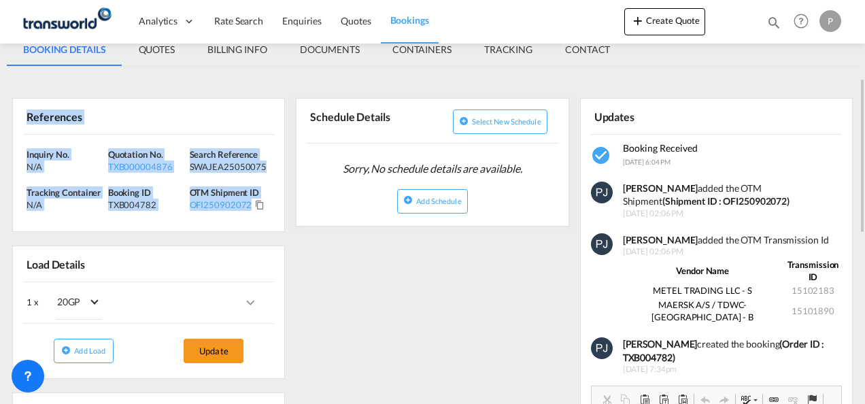
drag, startPoint x: 26, startPoint y: 118, endPoint x: 271, endPoint y: 218, distance: 264.5
click at [271, 218] on div "References Inquiry No. N/A Quotation No. TXB000004876 Search Reference SWAJEA25…" at bounding box center [148, 165] width 273 height 134
copy div "References Inquiry No. N/A Quotation No. TXB000004876 Search Reference SWAJEA25…"
